Goal: Check status: Check status

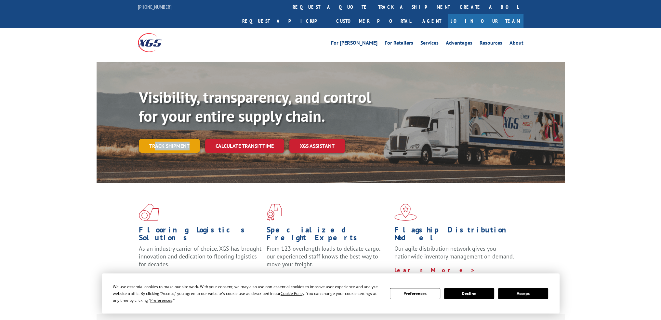
click at [154, 138] on div "Visibility, transparency, and control for your entire supply chain. Track shipm…" at bounding box center [352, 133] width 426 height 91
click at [155, 139] on link "Track shipment" at bounding box center [169, 146] width 61 height 14
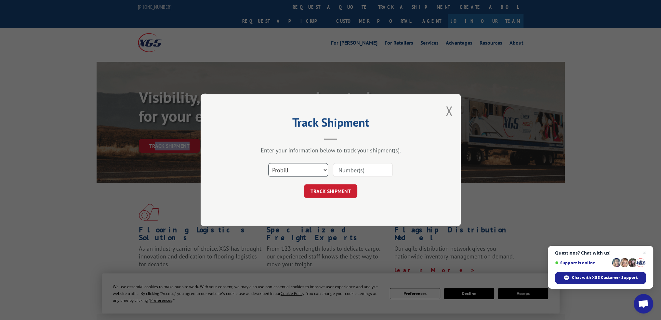
click at [297, 173] on select "Select category... Probill BOL PO" at bounding box center [298, 170] width 60 height 14
select select "po"
click at [268, 163] on select "Select category... Probill BOL PO" at bounding box center [298, 170] width 60 height 14
click at [350, 168] on input at bounding box center [363, 170] width 60 height 14
paste input "05549275"
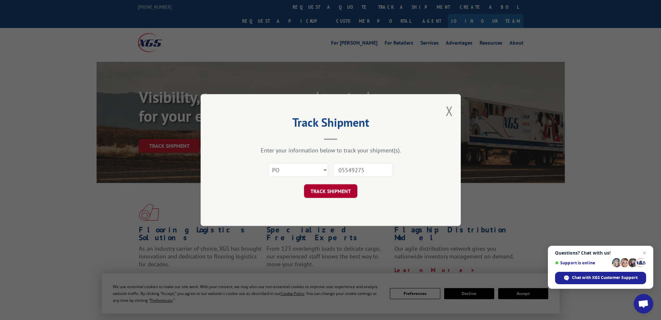
type input "05549275"
click at [331, 197] on button "TRACK SHIPMENT" at bounding box center [330, 191] width 53 height 14
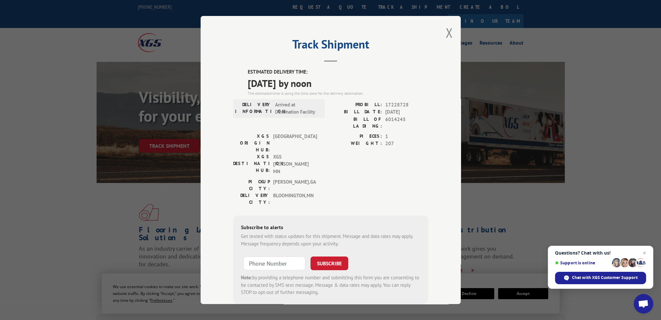
drag, startPoint x: 445, startPoint y: 32, endPoint x: 155, endPoint y: 11, distance: 290.0
click at [442, 32] on div "Track Shipment ESTIMATED DELIVERY TIME: [DATE] by noon The estimated time is us…" at bounding box center [331, 160] width 260 height 288
